Goal: Information Seeking & Learning: Learn about a topic

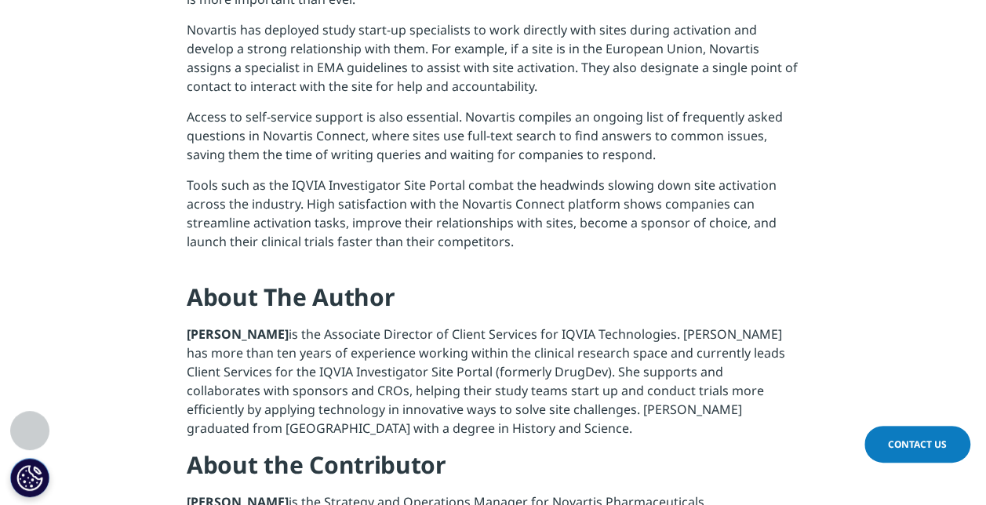
scroll to position [1883, 0]
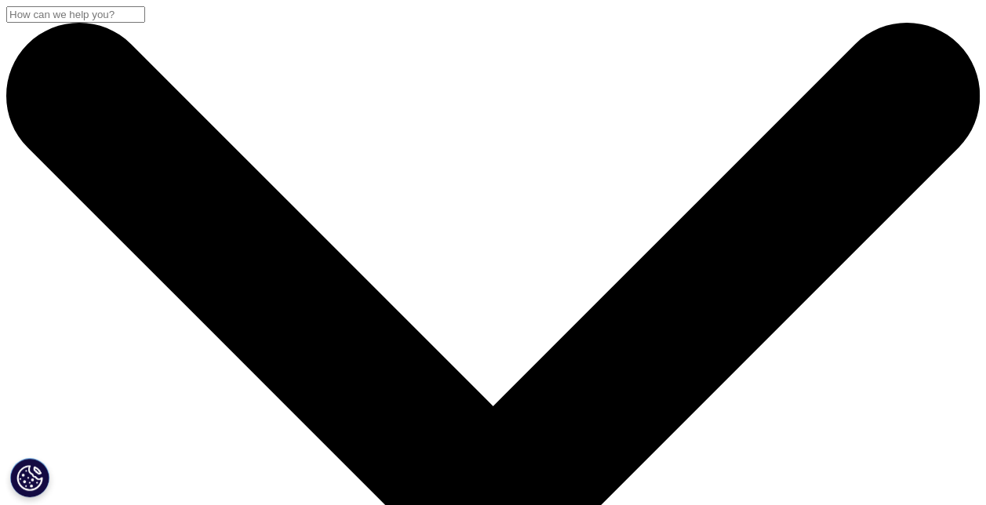
scroll to position [314, 0]
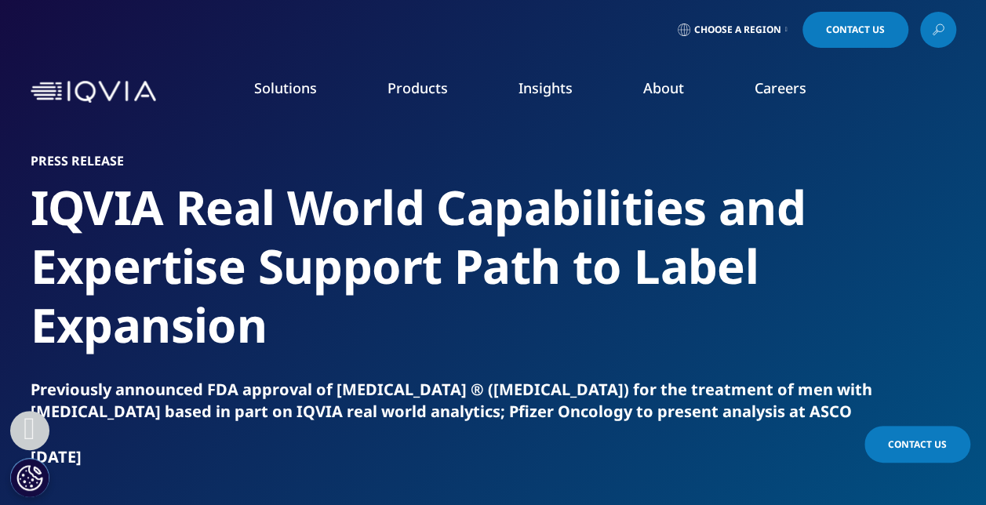
scroll to position [314, 0]
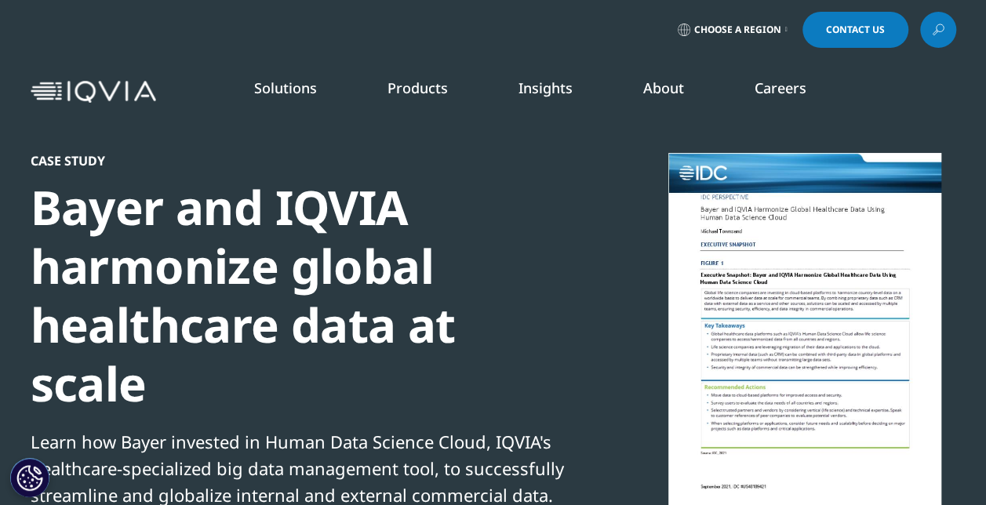
scroll to position [143, 926]
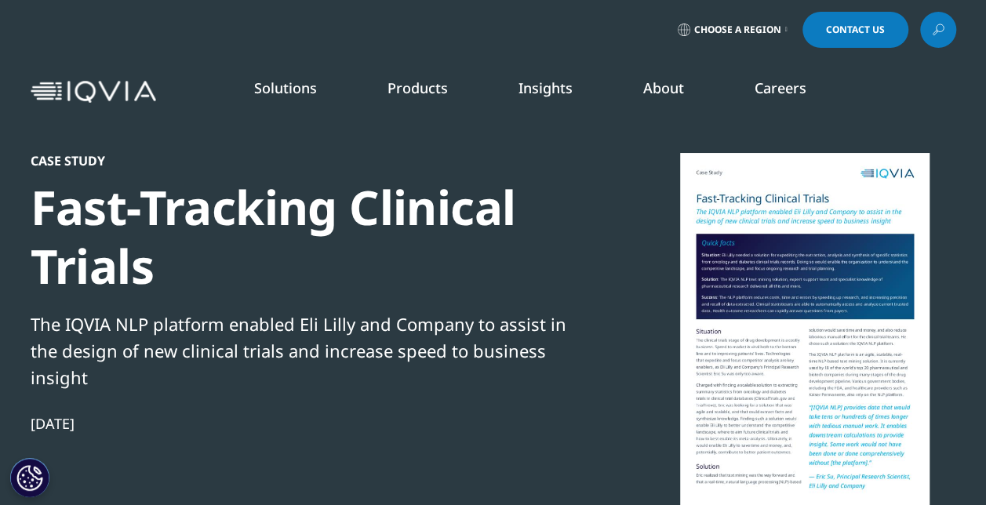
scroll to position [607, 926]
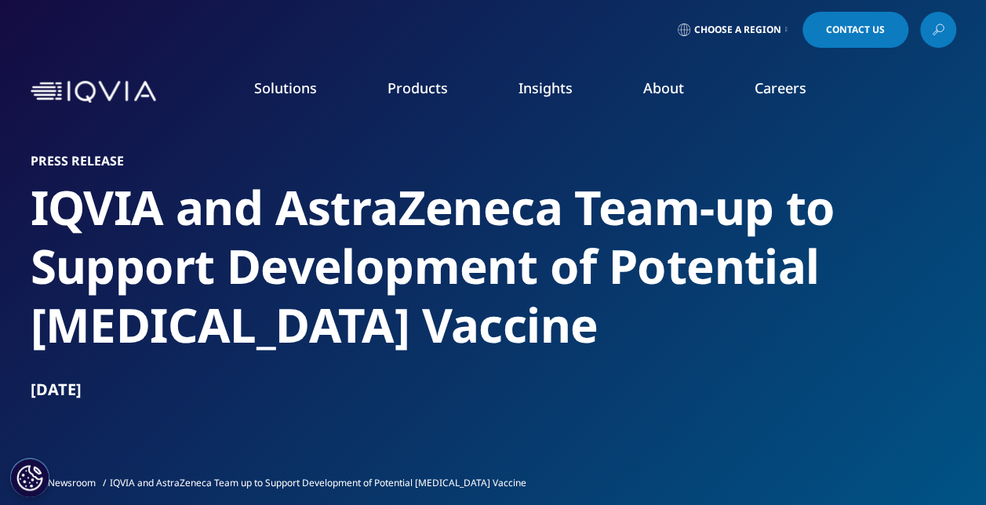
scroll to position [314, 0]
